Goal: Task Accomplishment & Management: Manage account settings

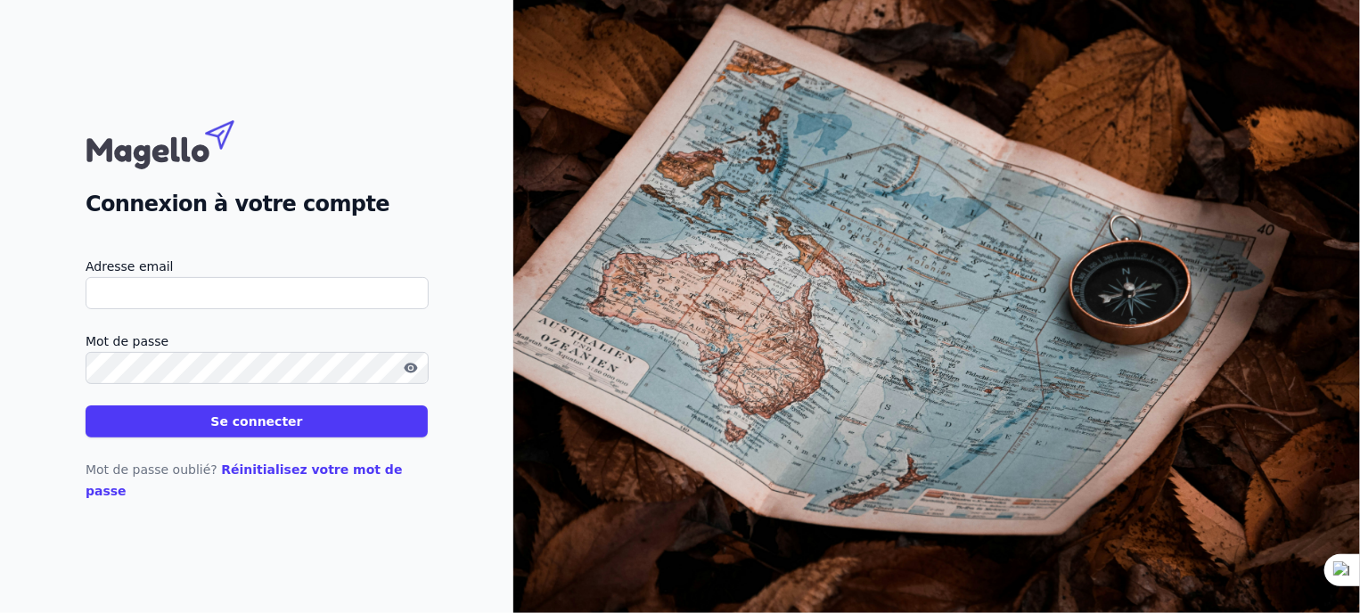
type input "[EMAIL_ADDRESS][DOMAIN_NAME]"
click at [272, 426] on button "Se connecter" at bounding box center [257, 422] width 342 height 32
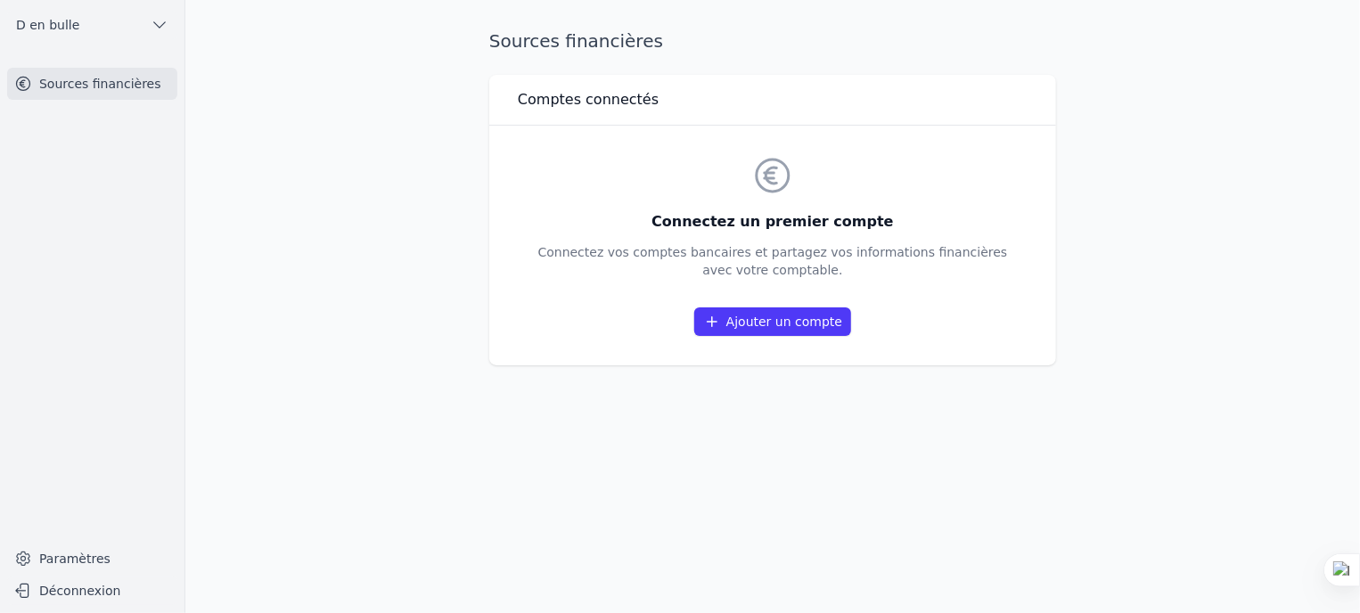
click at [778, 326] on link "Ajouter un compte" at bounding box center [772, 322] width 157 height 29
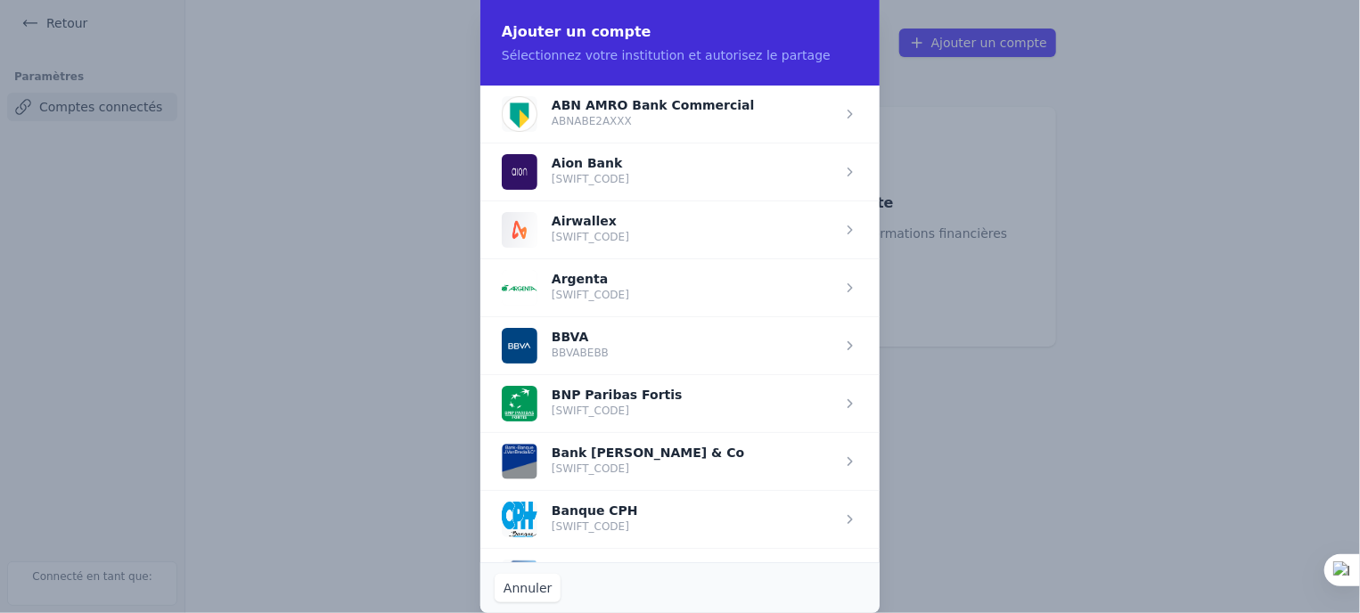
click at [725, 402] on span "button" at bounding box center [680, 403] width 399 height 58
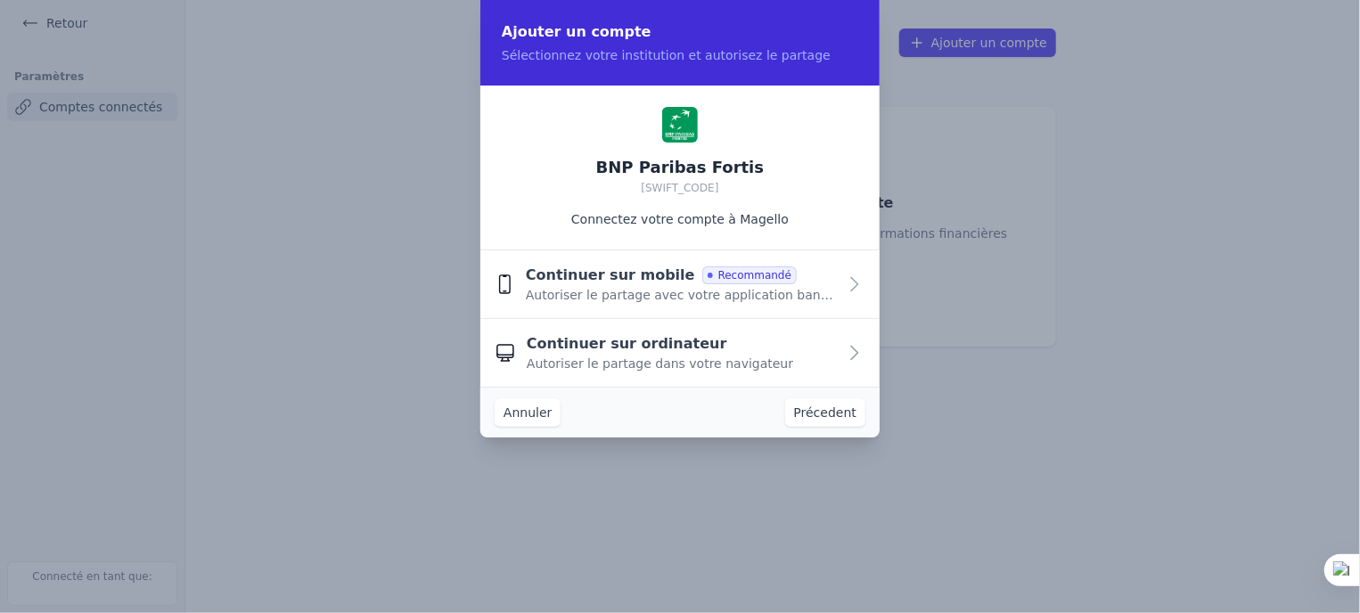
click at [702, 278] on span "Recommandé" at bounding box center [749, 276] width 94 height 18
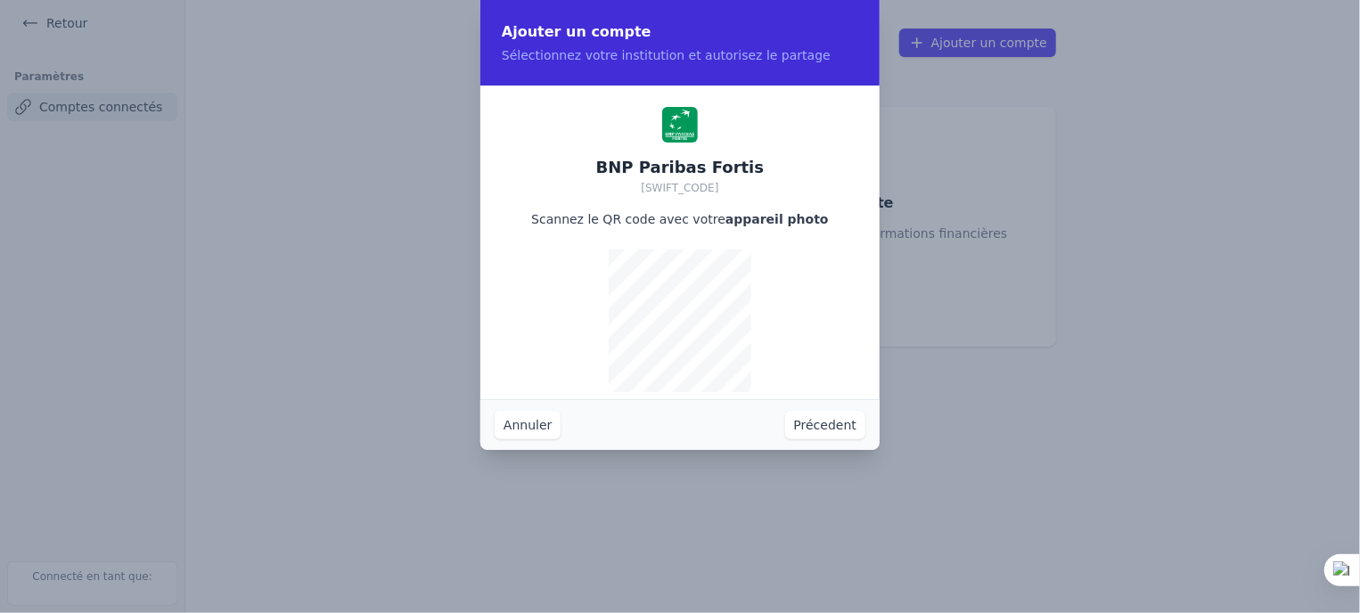
click at [528, 418] on button "Annuler" at bounding box center [528, 425] width 66 height 29
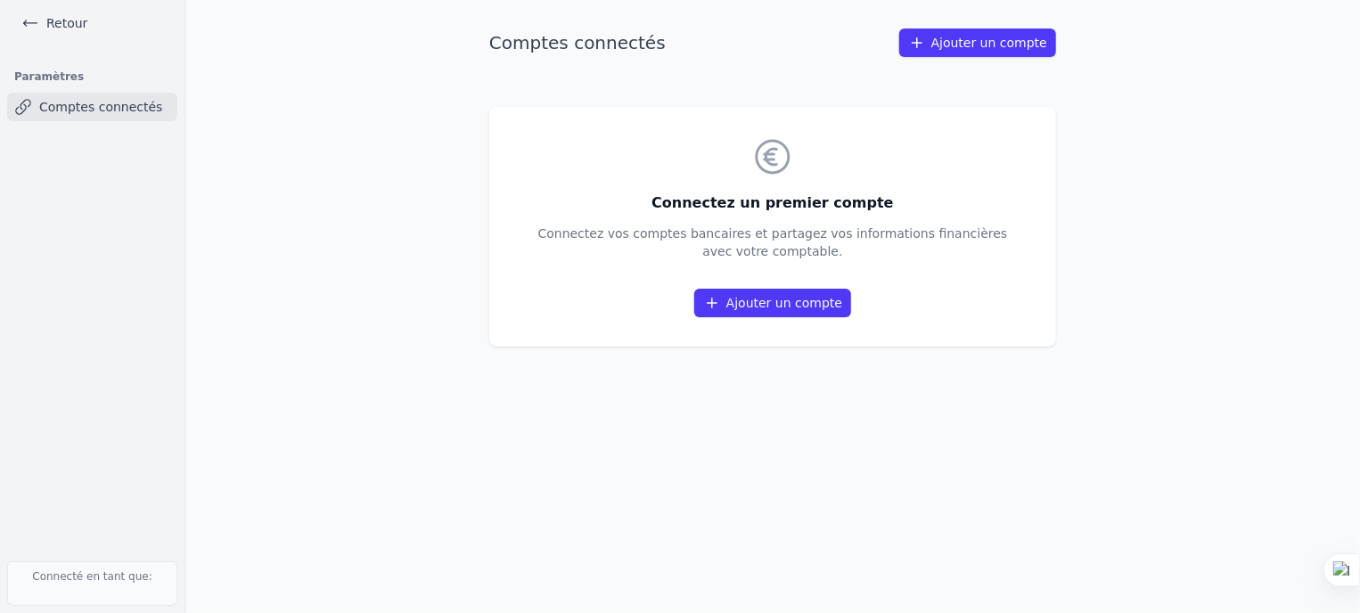
click at [784, 309] on link "Ajouter un compte" at bounding box center [772, 303] width 157 height 29
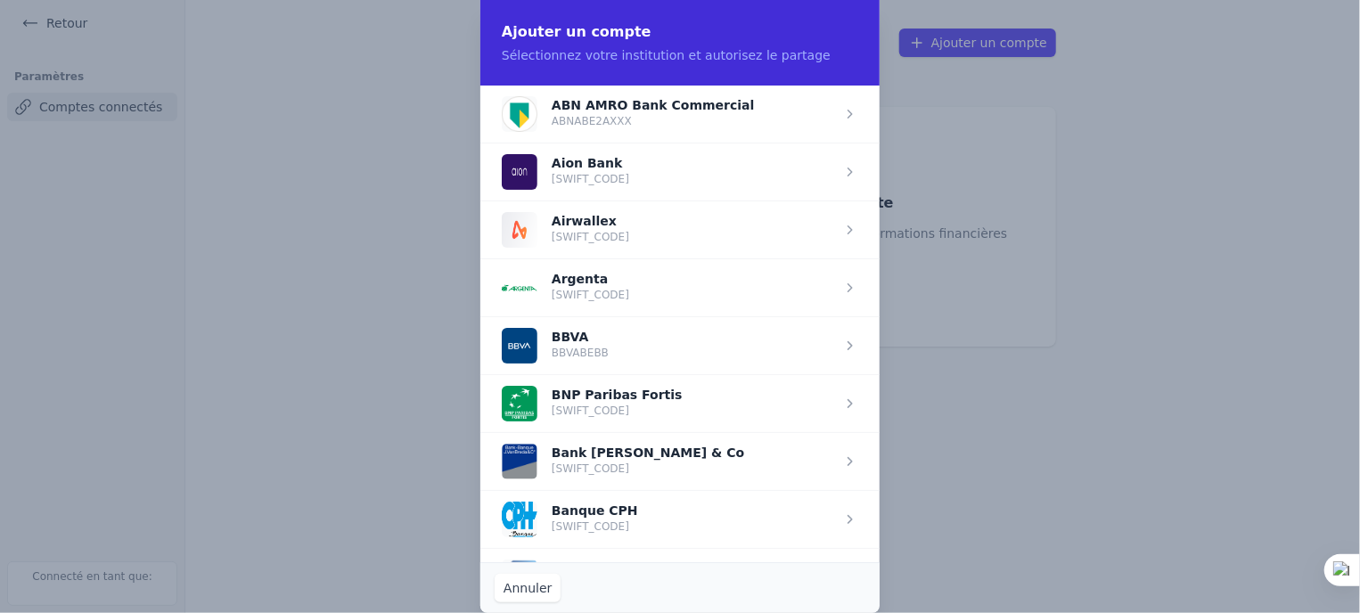
click at [846, 401] on span "button" at bounding box center [680, 403] width 399 height 58
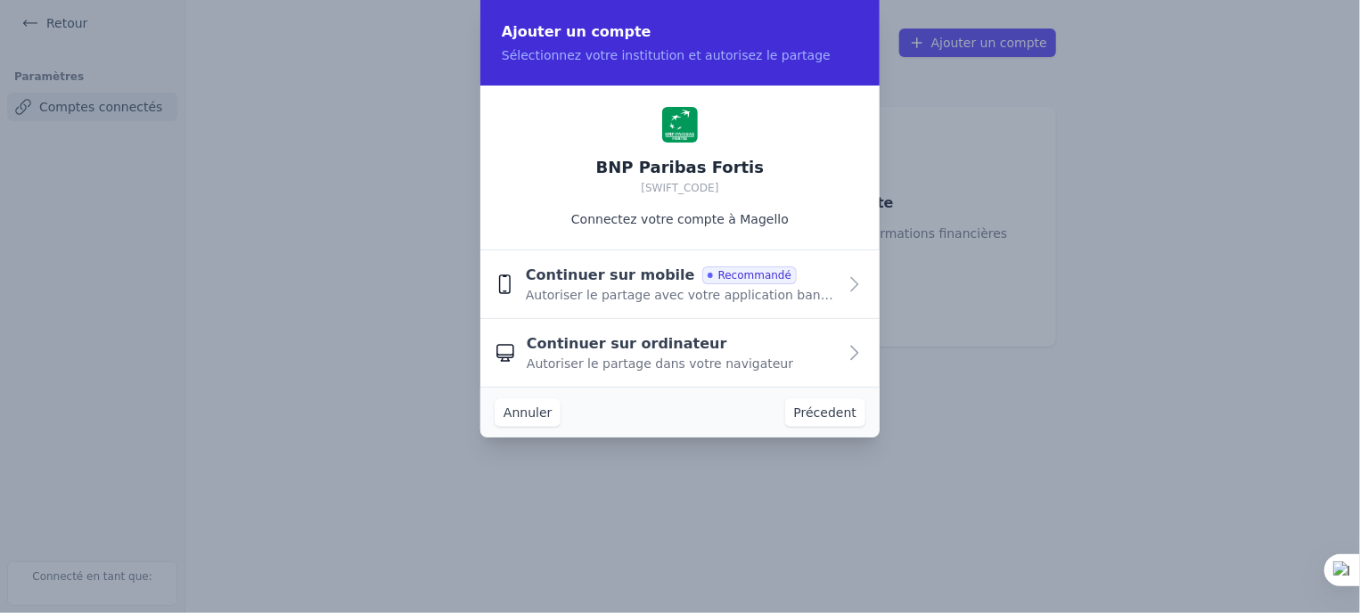
click at [850, 278] on icon "button" at bounding box center [854, 284] width 21 height 21
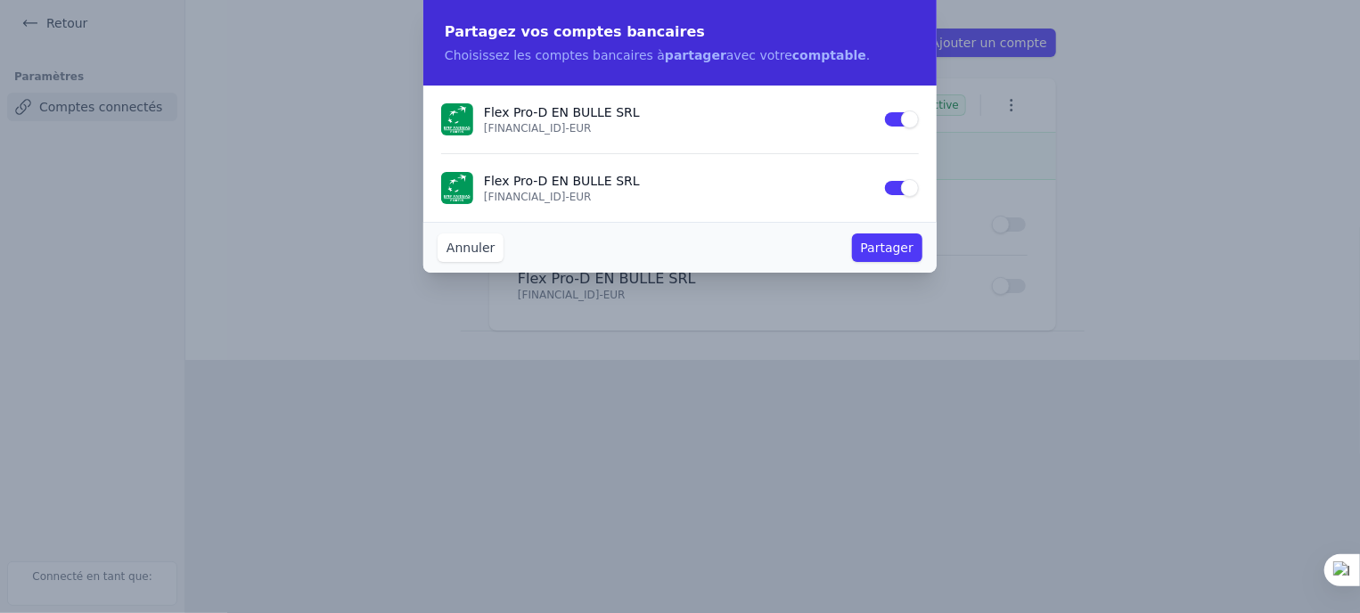
click at [891, 246] on button "Partager" at bounding box center [887, 248] width 70 height 29
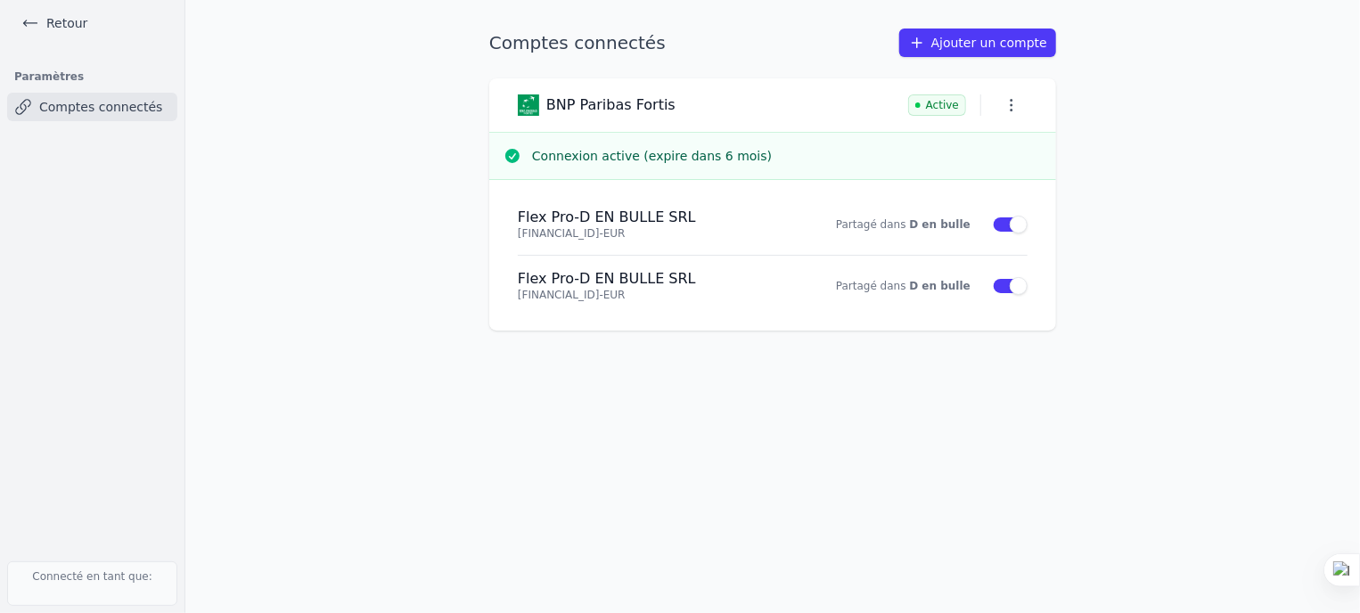
click at [69, 17] on link "Retour" at bounding box center [54, 23] width 80 height 25
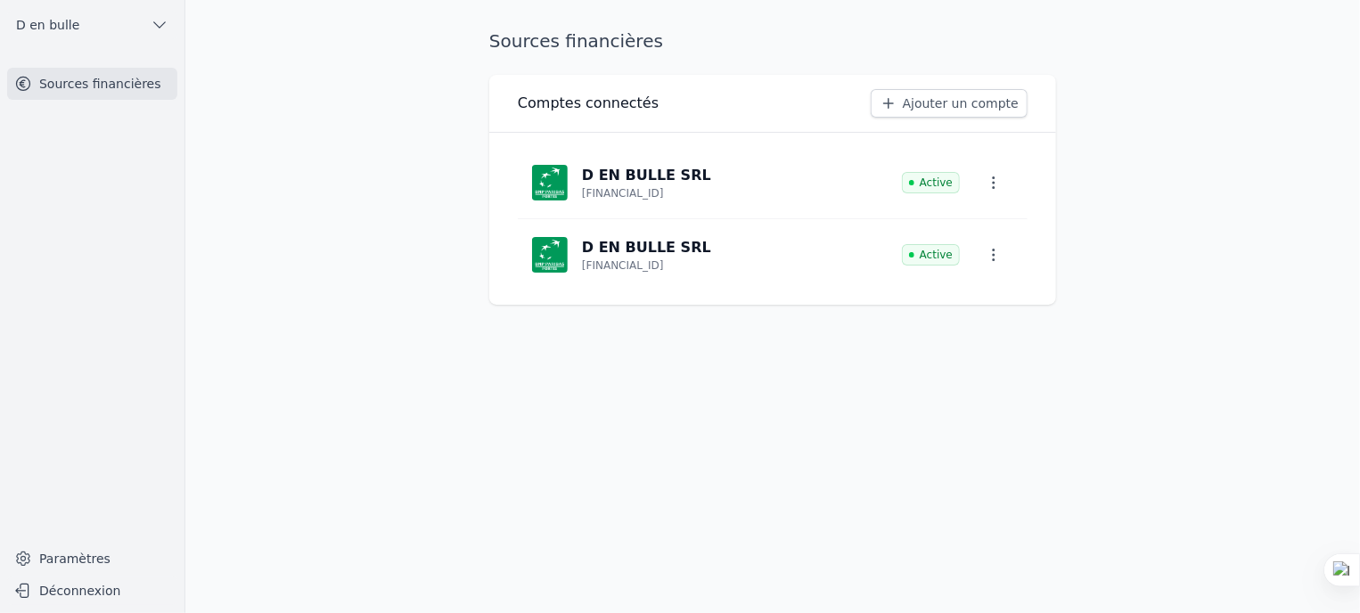
click at [66, 33] on span "D en bulle" at bounding box center [47, 25] width 63 height 18
click at [109, 62] on span "D en bulle" at bounding box center [138, 64] width 63 height 18
click at [987, 174] on icon "button" at bounding box center [994, 183] width 18 height 18
click at [1171, 172] on div at bounding box center [680, 306] width 1360 height 613
